Goal: Task Accomplishment & Management: Use online tool/utility

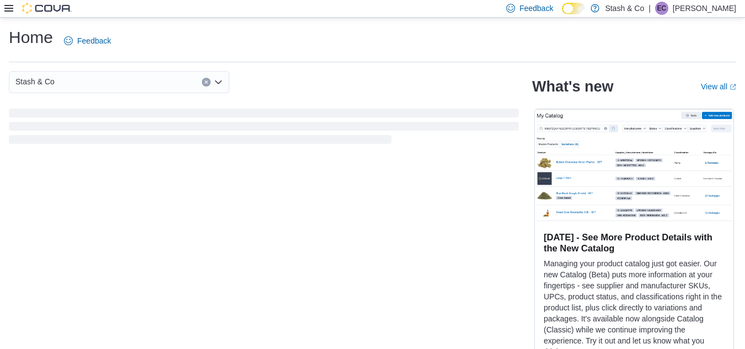
click at [10, 6] on icon at bounding box center [8, 8] width 9 height 7
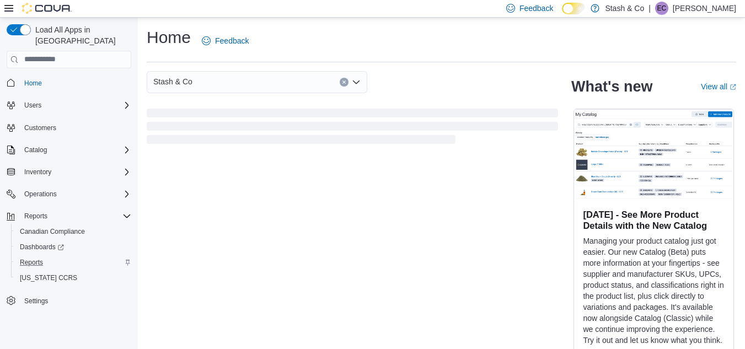
click at [49, 256] on div "Reports" at bounding box center [73, 262] width 116 height 13
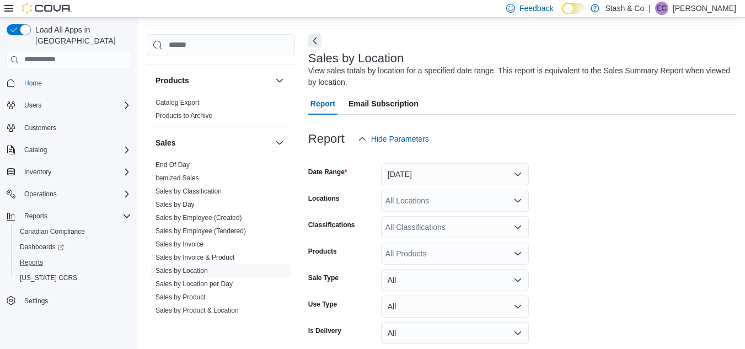
scroll to position [698, 0]
click at [393, 174] on button "[DATE]" at bounding box center [455, 174] width 148 height 22
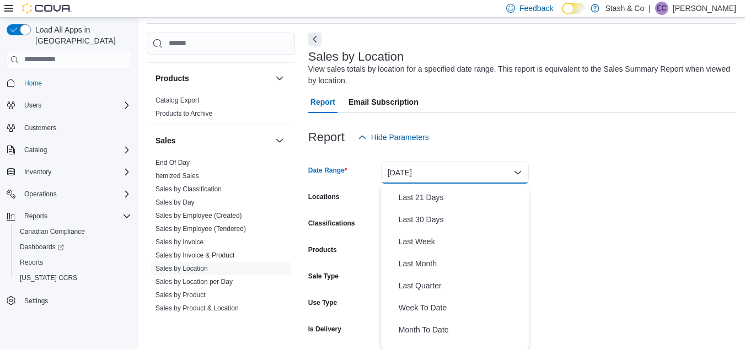
scroll to position [130, 0]
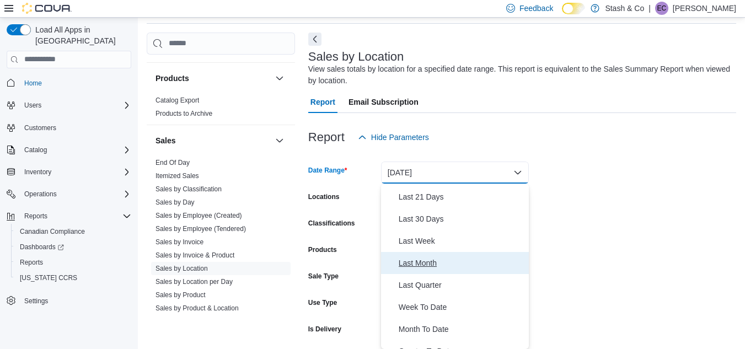
click at [483, 264] on span "Last Month" at bounding box center [462, 262] width 126 height 13
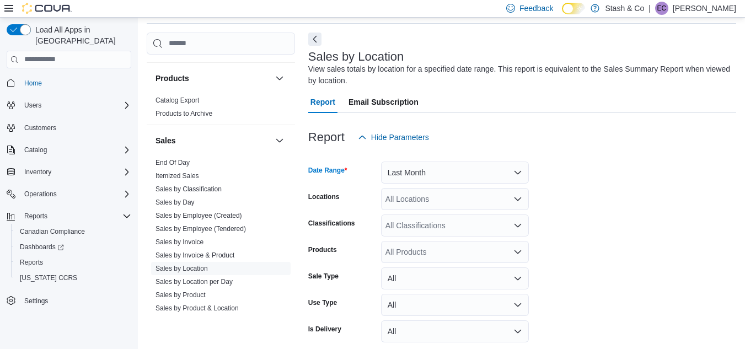
click at [529, 258] on form "Date Range Last Month Locations All Locations Classifications All Classificatio…" at bounding box center [522, 260] width 428 height 225
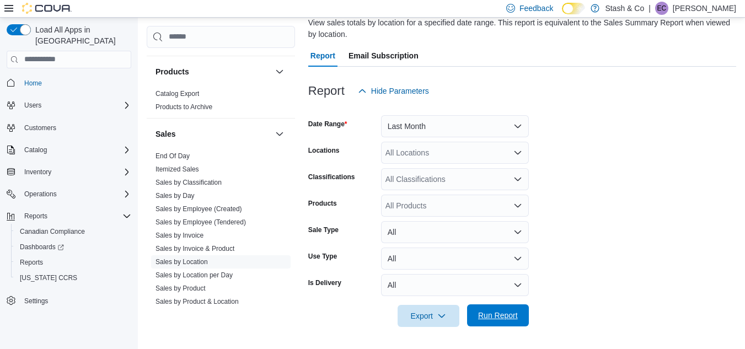
click at [485, 324] on span "Run Report" at bounding box center [498, 315] width 49 height 22
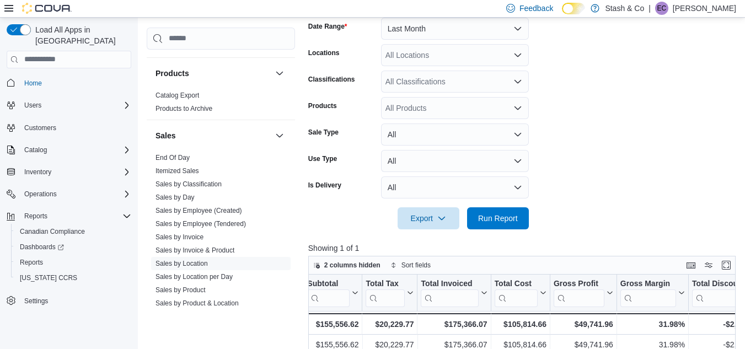
scroll to position [80, 0]
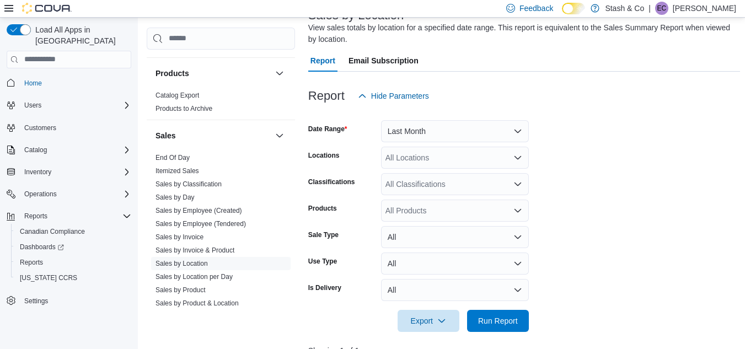
click at [408, 149] on div "All Locations" at bounding box center [455, 158] width 148 height 22
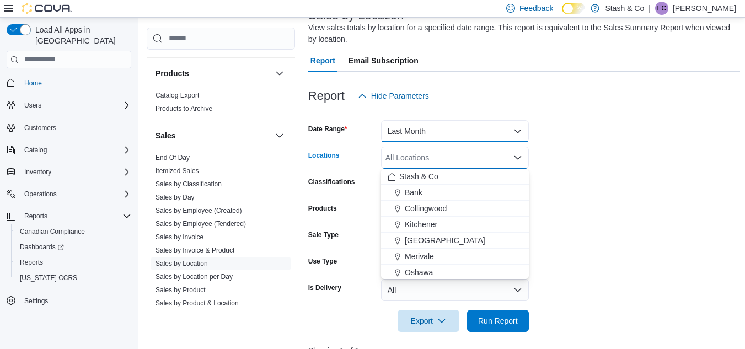
click at [416, 128] on button "Last Month" at bounding box center [455, 131] width 148 height 22
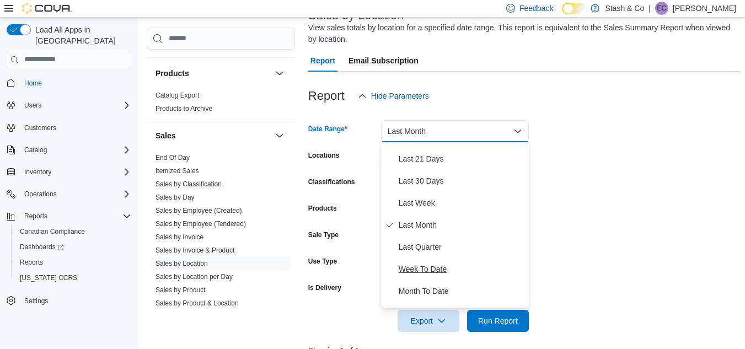
scroll to position [165, 0]
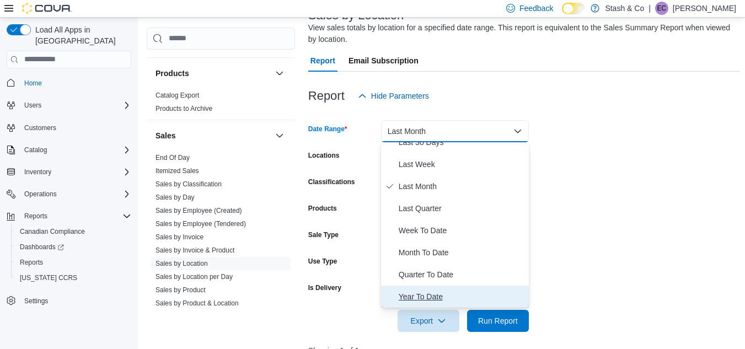
click at [415, 299] on span "Year To Date" at bounding box center [462, 296] width 126 height 13
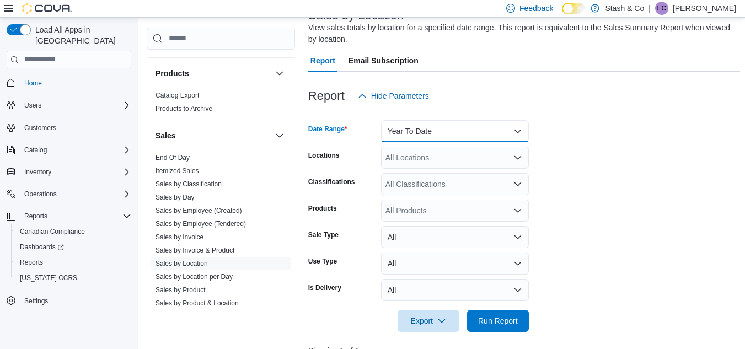
click at [411, 128] on button "Year To Date" at bounding box center [455, 131] width 148 height 22
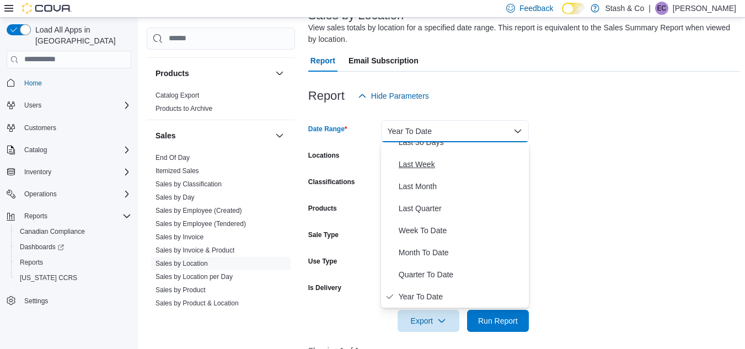
scroll to position [0, 0]
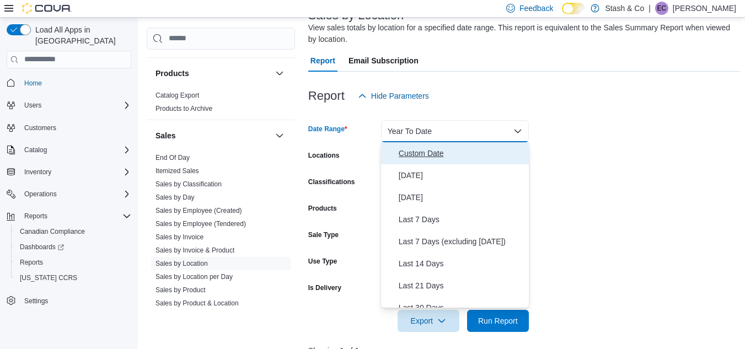
click at [416, 152] on span "Custom Date" at bounding box center [462, 153] width 126 height 13
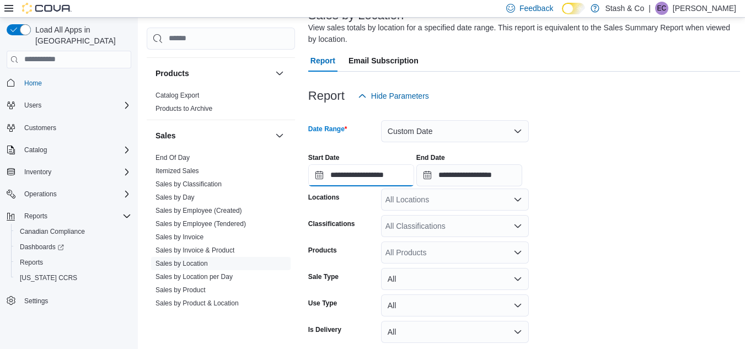
click at [329, 173] on input "**********" at bounding box center [361, 175] width 106 height 22
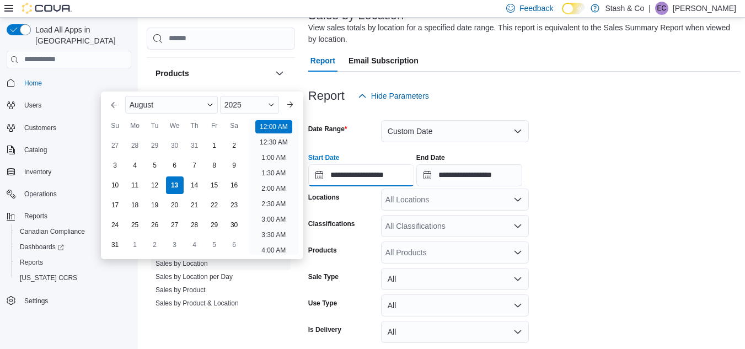
scroll to position [34, 0]
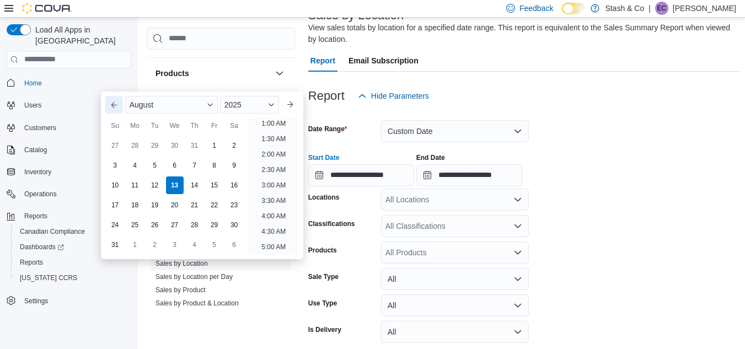
click at [108, 99] on button "Previous Month" at bounding box center [114, 105] width 18 height 18
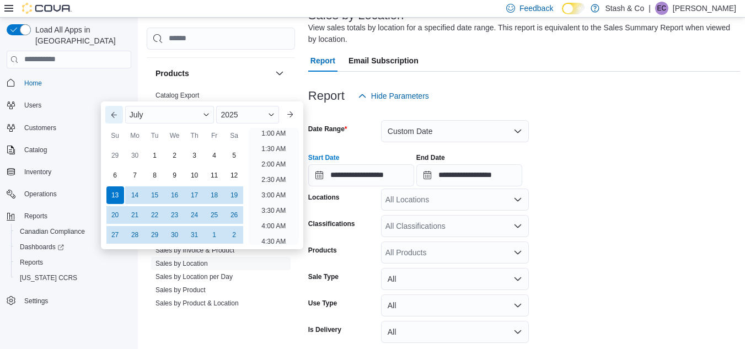
scroll to position [2, 0]
click at [115, 120] on button "Previous Month" at bounding box center [114, 115] width 18 height 18
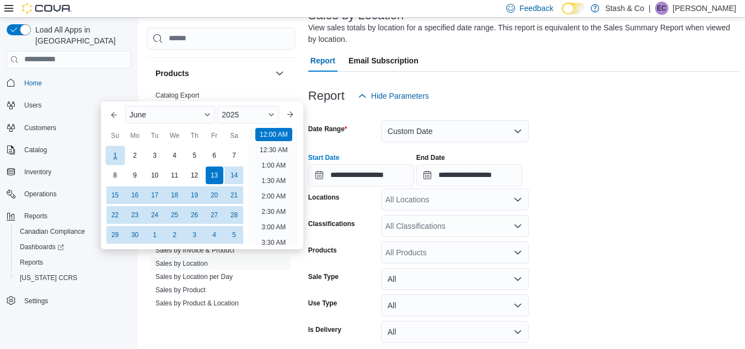
click at [113, 149] on div "1" at bounding box center [114, 155] width 19 height 19
type input "**********"
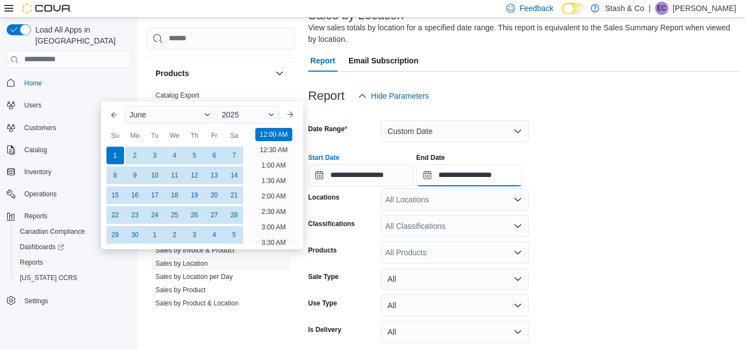
click at [440, 174] on input "**********" at bounding box center [469, 175] width 106 height 22
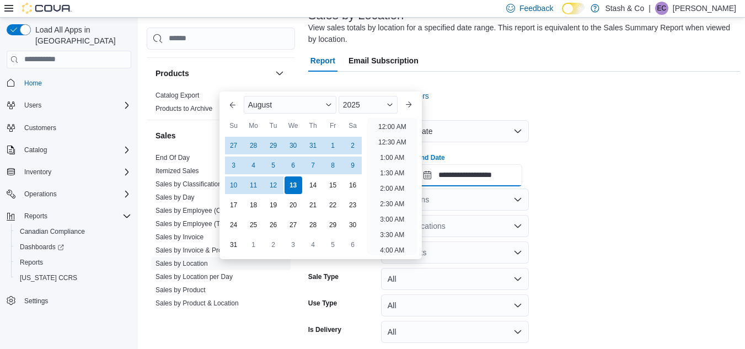
scroll to position [607, 0]
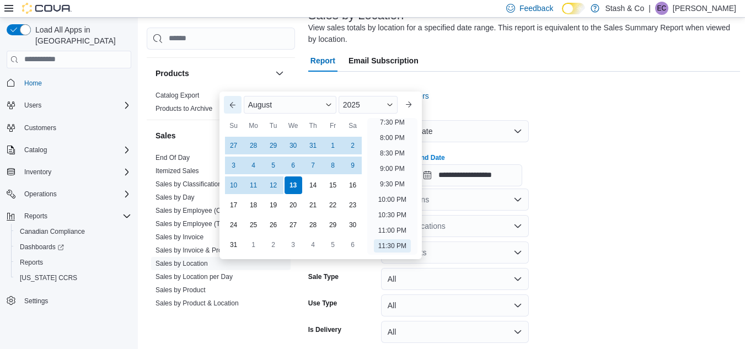
click at [234, 103] on button "Previous Month" at bounding box center [233, 105] width 18 height 18
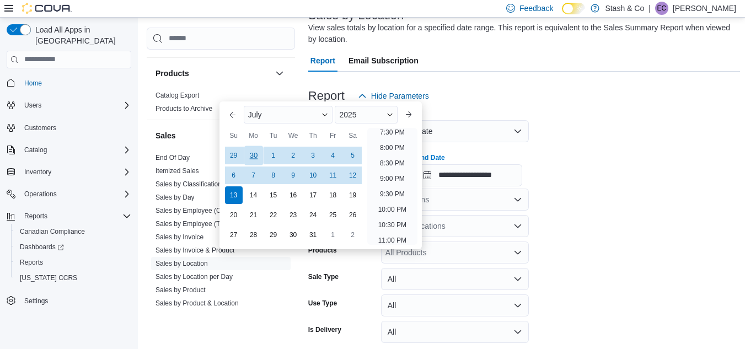
click at [252, 152] on div "30" at bounding box center [253, 155] width 19 height 19
type input "**********"
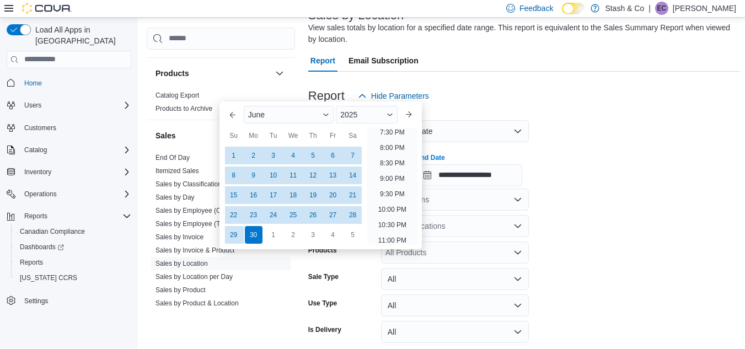
click at [595, 143] on div at bounding box center [524, 143] width 432 height 2
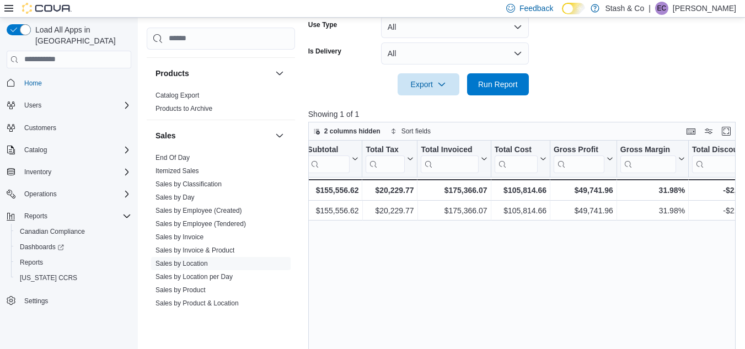
scroll to position [396, 0]
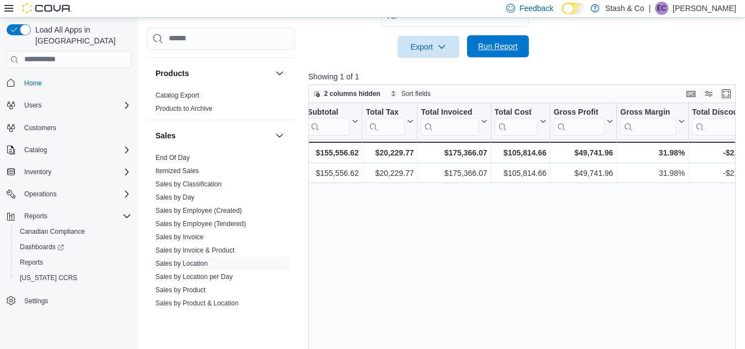
click at [512, 42] on span "Run Report" at bounding box center [498, 46] width 40 height 11
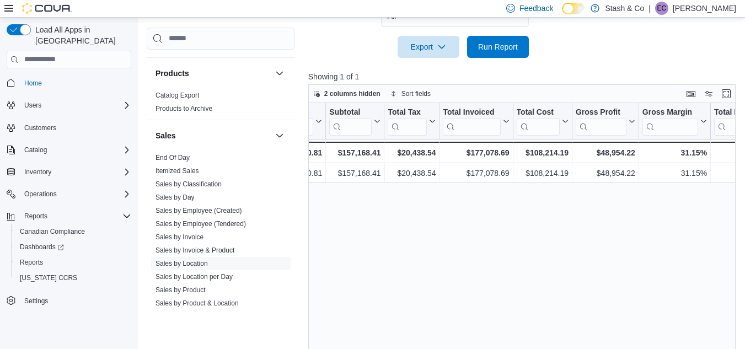
scroll to position [0, 358]
